Goal: Ask a question: Seek information or help from site administrators or community

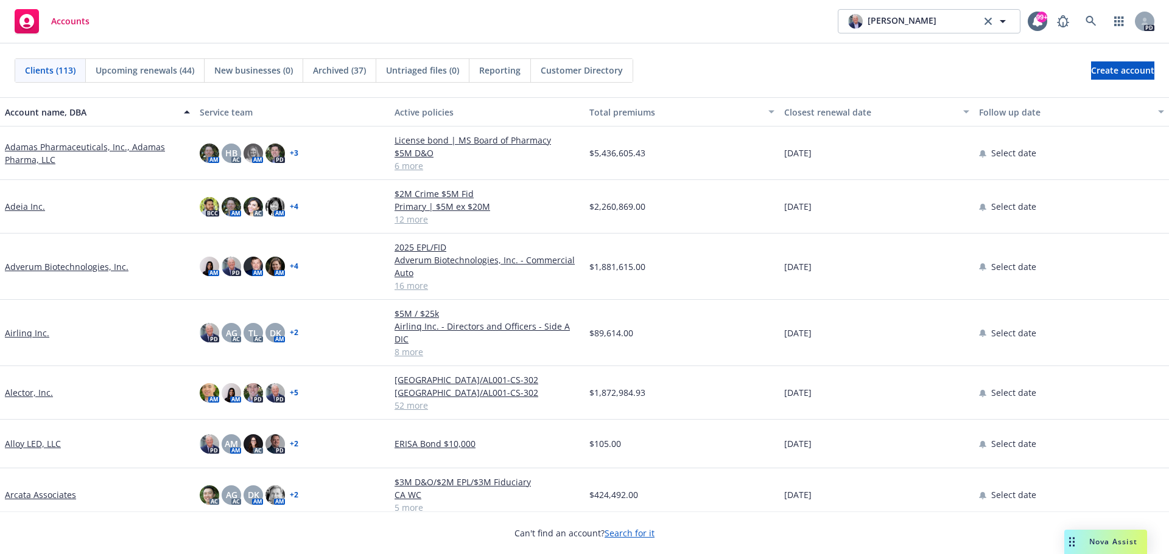
click at [1112, 539] on span "Nova Assist" at bounding box center [1113, 542] width 48 height 10
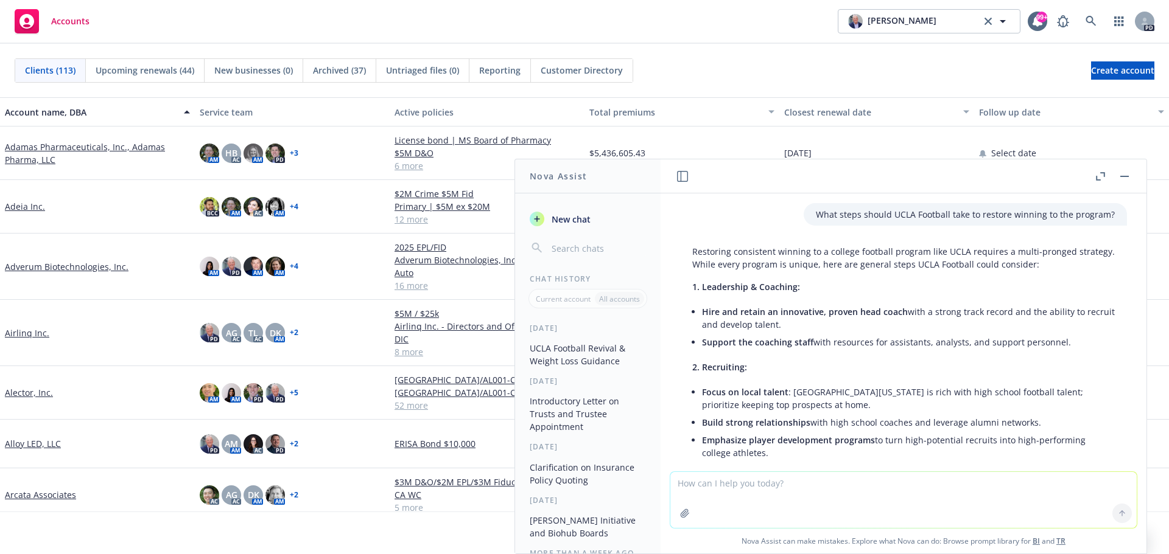
click at [747, 496] on textarea at bounding box center [903, 500] width 466 height 56
type textarea "How effective is the [MEDICAL_DATA]?"
click at [1122, 516] on icon at bounding box center [1122, 513] width 0 height 5
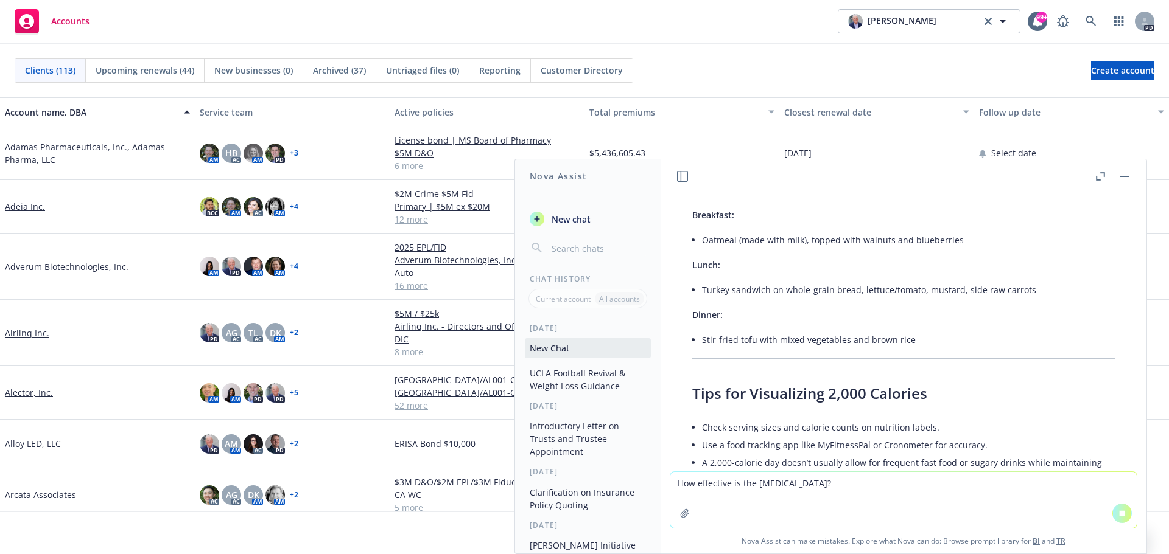
scroll to position [2775, 0]
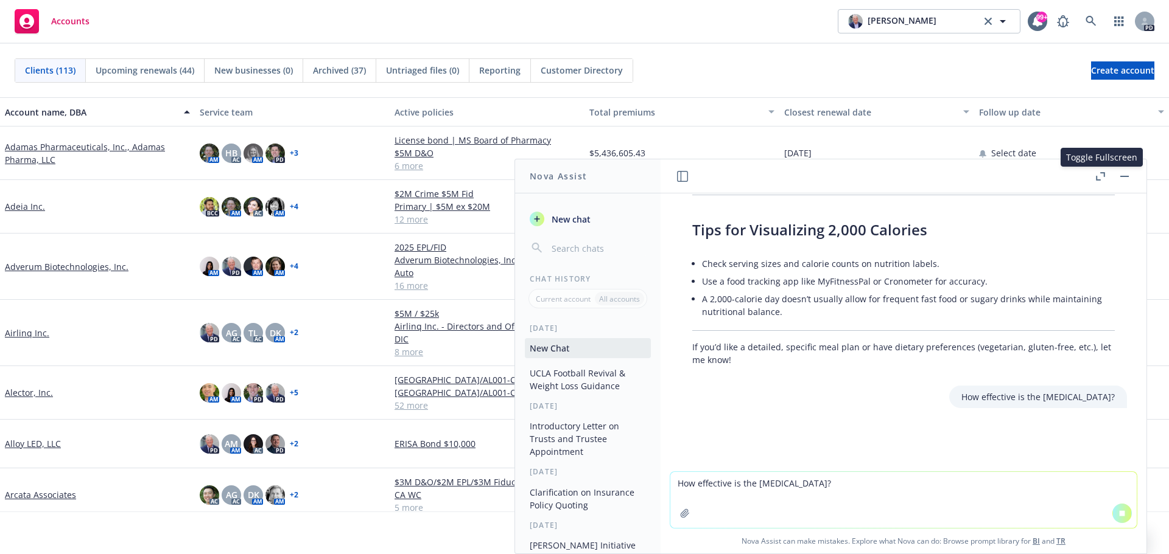
click at [1103, 179] on icon "button" at bounding box center [1100, 176] width 9 height 9
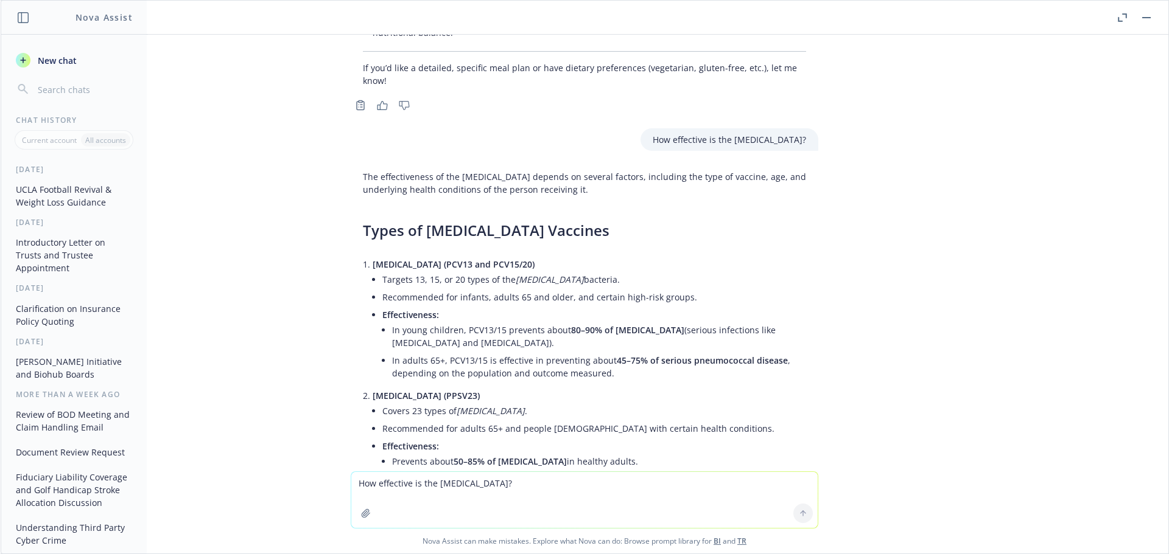
scroll to position [2904, 0]
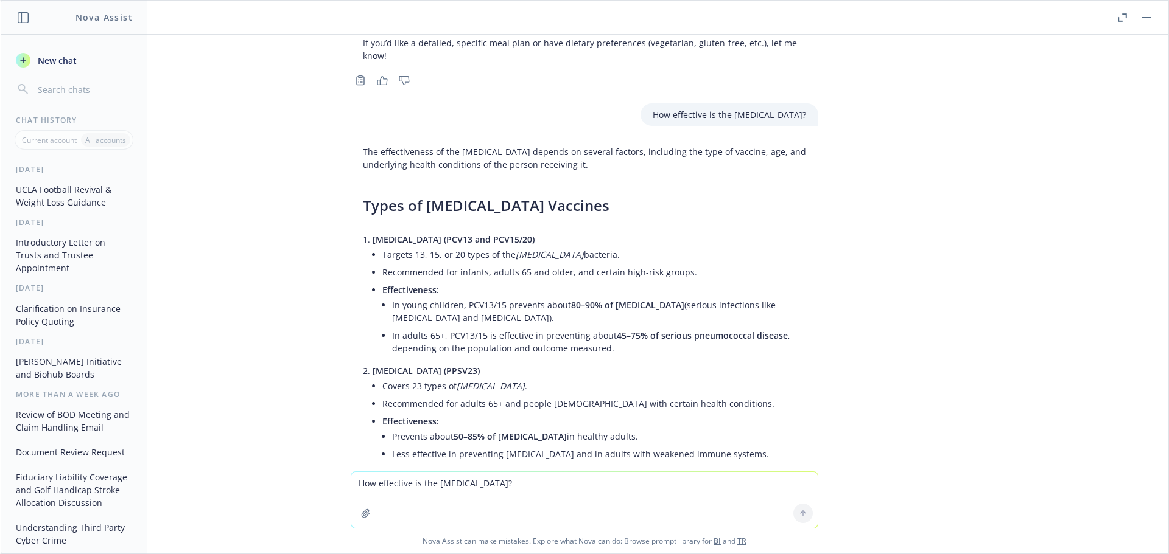
click at [1118, 19] on icon "button" at bounding box center [1119, 19] width 4 height 4
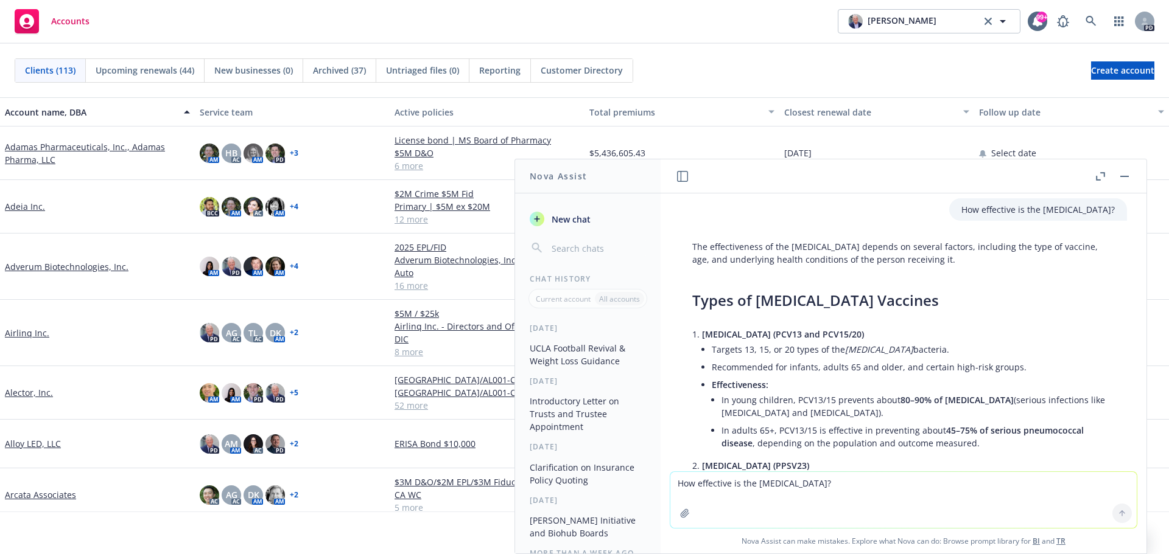
click at [1120, 175] on button "button" at bounding box center [1124, 176] width 15 height 15
